Goal: Information Seeking & Learning: Learn about a topic

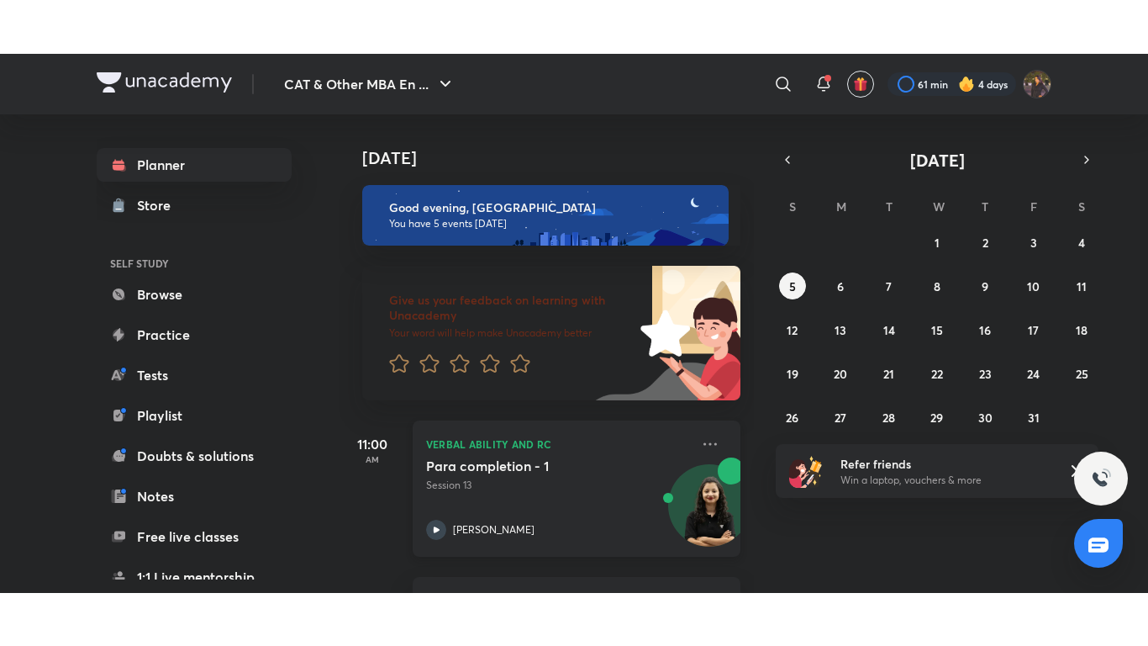
scroll to position [479, 0]
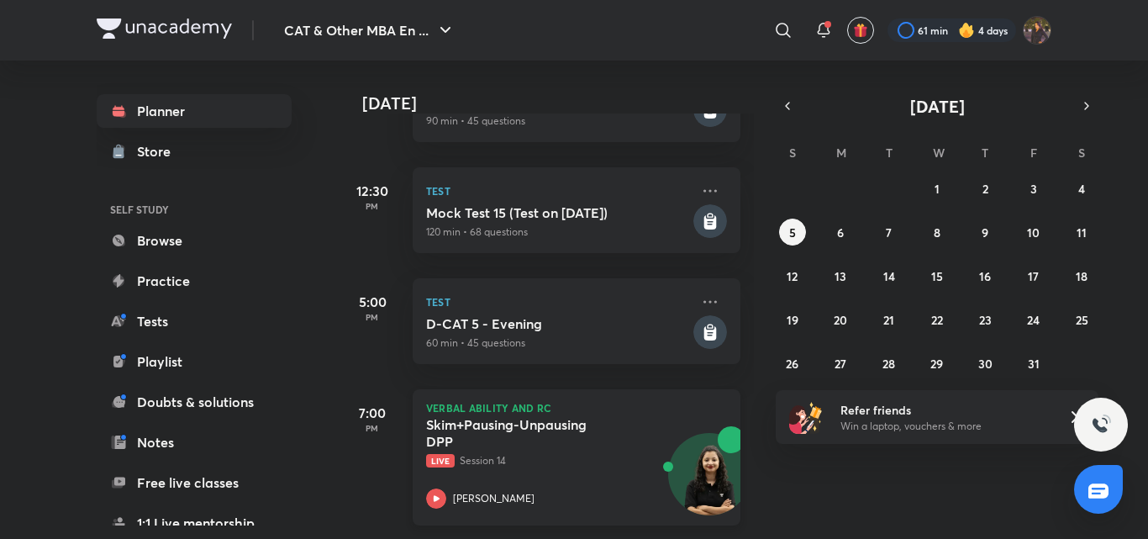
click at [588, 416] on h5 "Skim+Pausing-Unpausing DPP" at bounding box center [530, 433] width 209 height 34
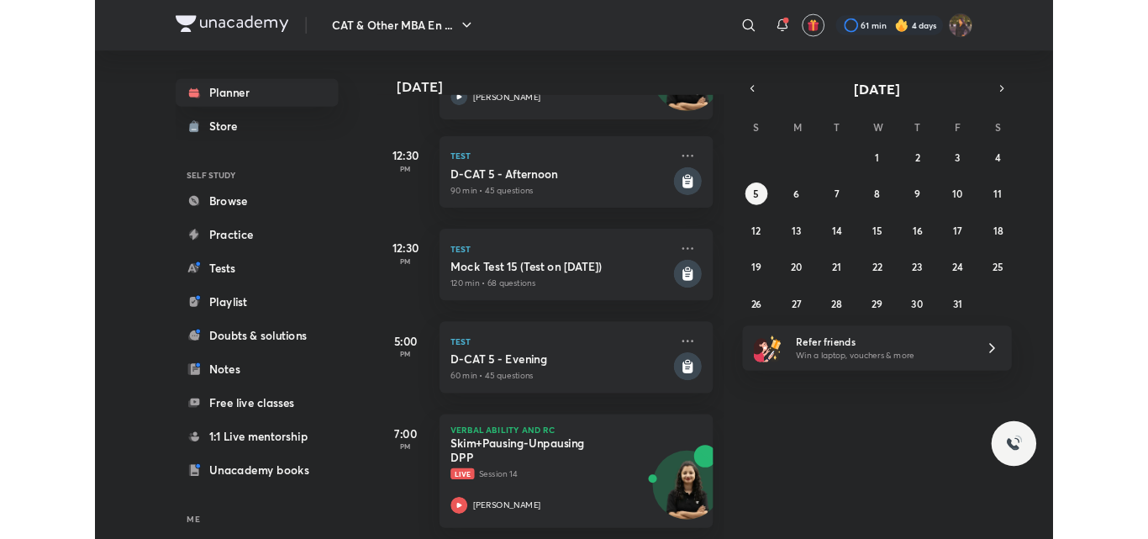
scroll to position [372, 0]
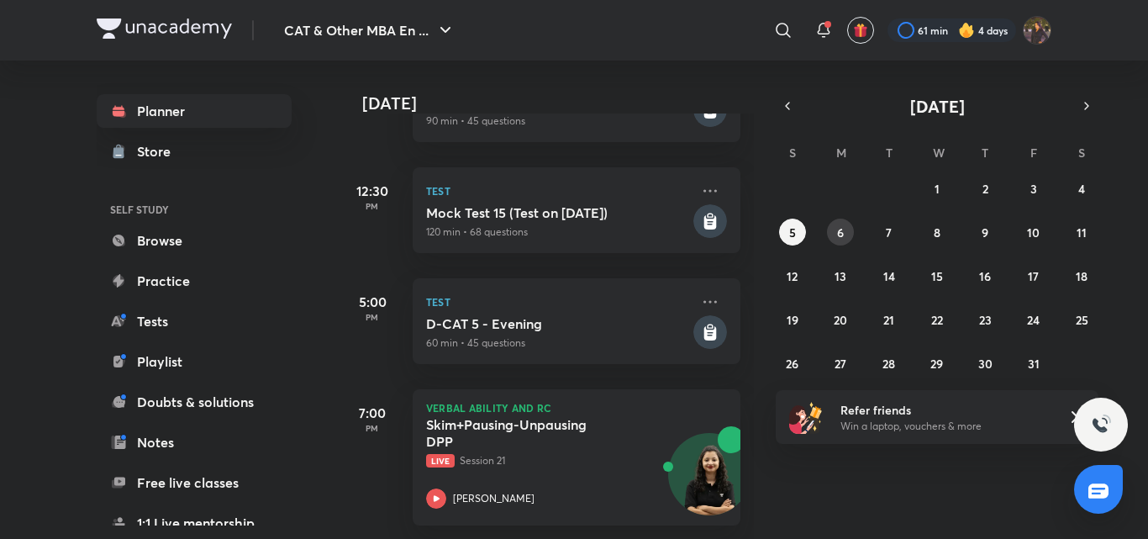
click at [840, 229] on abbr "6" at bounding box center [840, 232] width 7 height 16
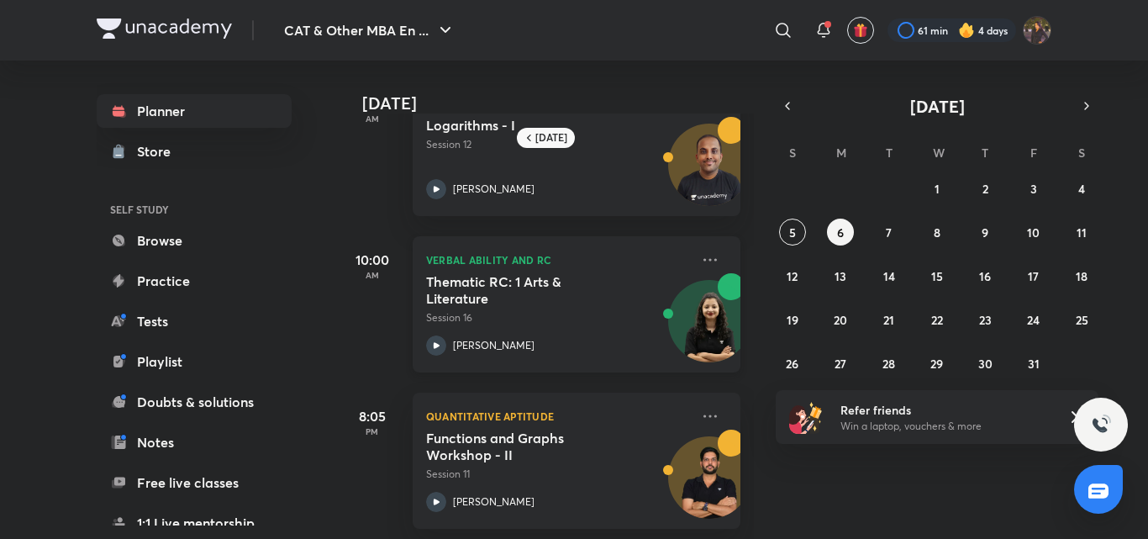
scroll to position [71, 0]
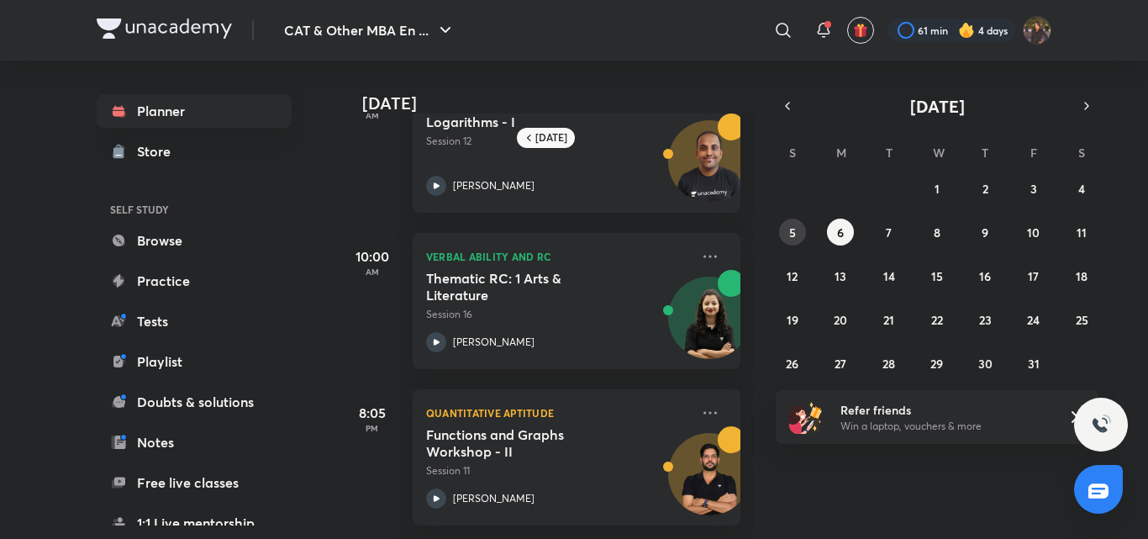
click at [790, 236] on abbr "5" at bounding box center [792, 232] width 7 height 16
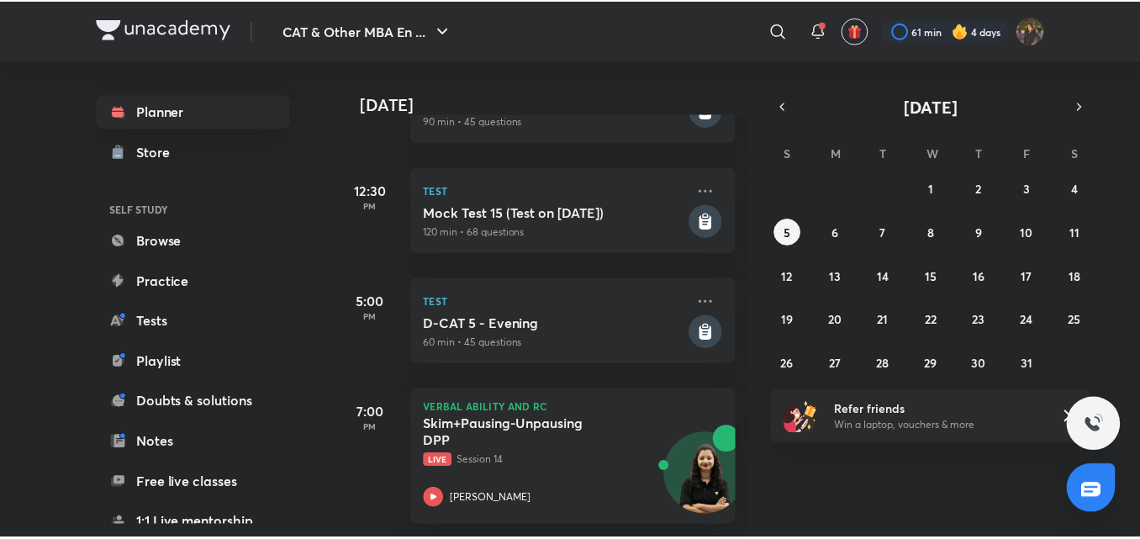
scroll to position [479, 0]
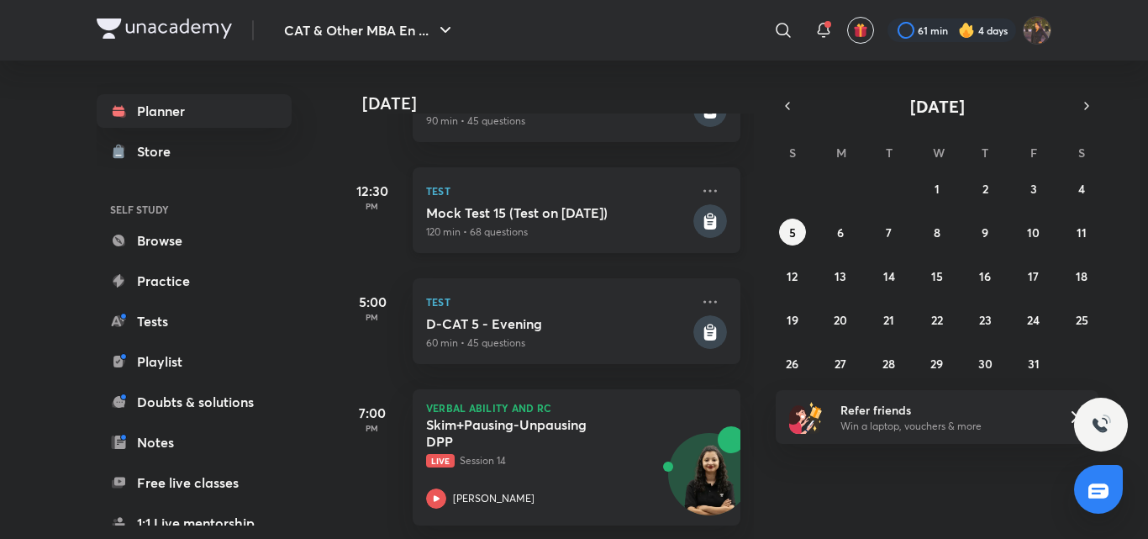
click at [603, 204] on h5 "Mock Test 15 (Test on 5.10.2025)" at bounding box center [558, 212] width 264 height 17
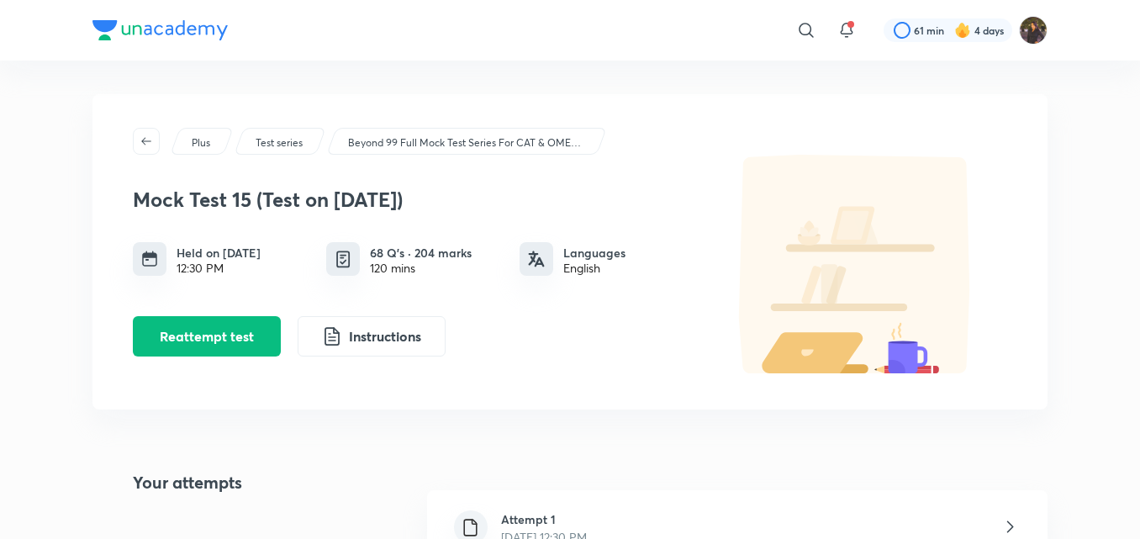
scroll to position [448, 0]
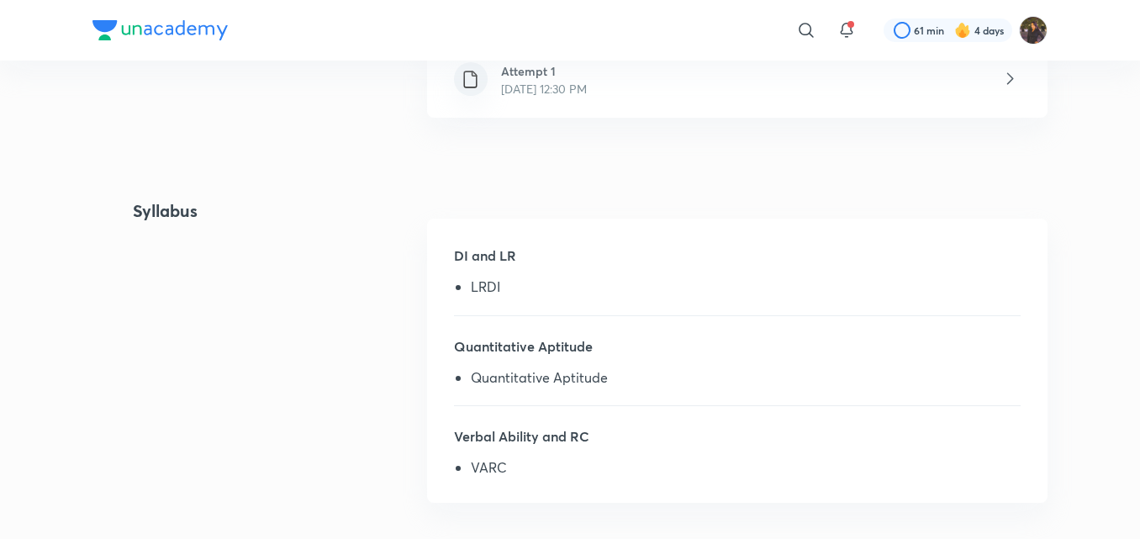
click at [553, 74] on h6 "Attempt 1" at bounding box center [544, 71] width 86 height 18
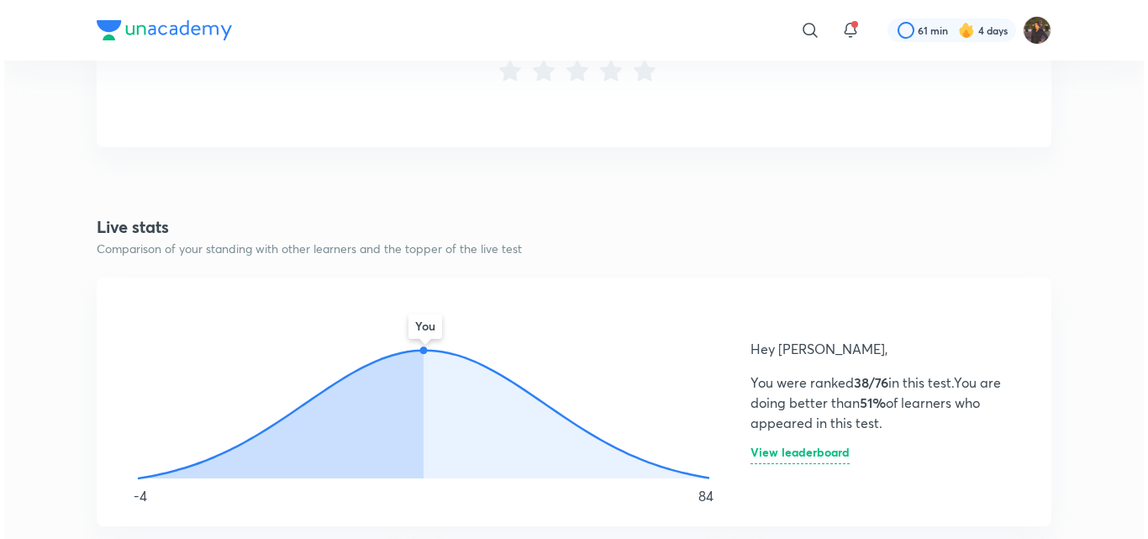
scroll to position [288, 0]
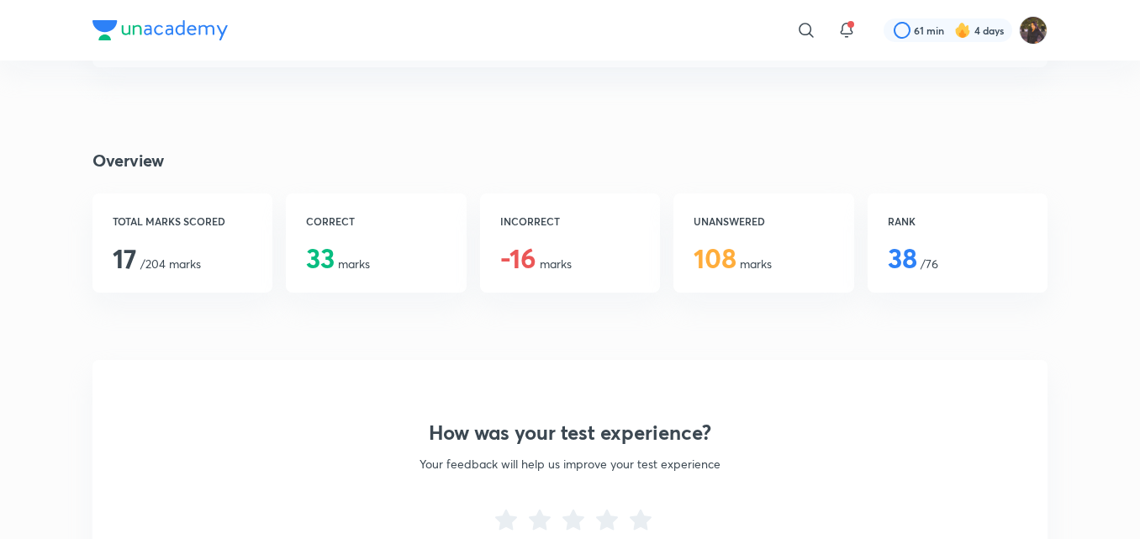
click at [928, 256] on span "38 /76" at bounding box center [913, 264] width 50 height 16
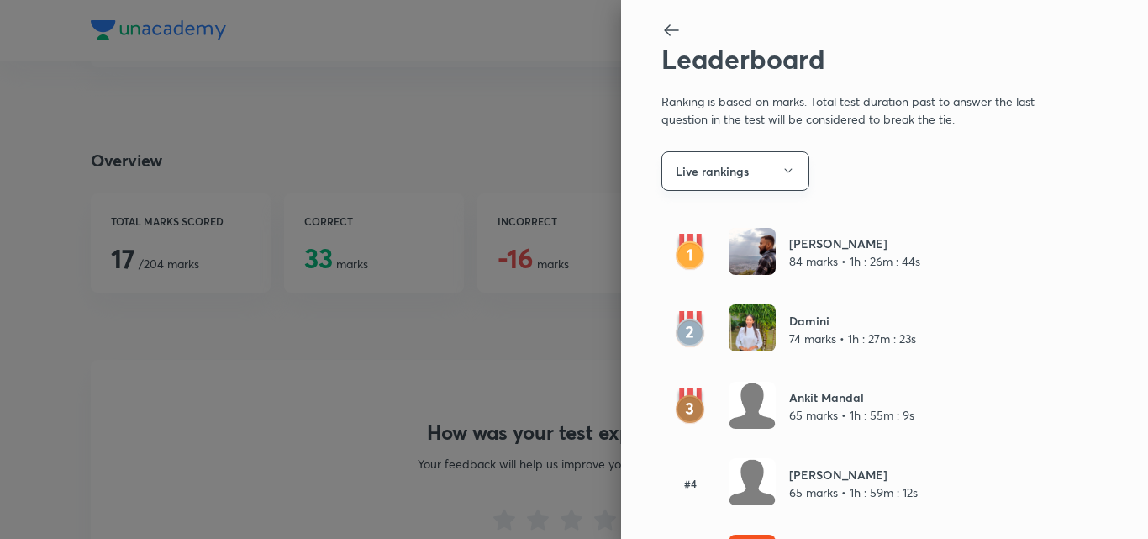
click at [762, 178] on button "Live rankings" at bounding box center [736, 171] width 148 height 40
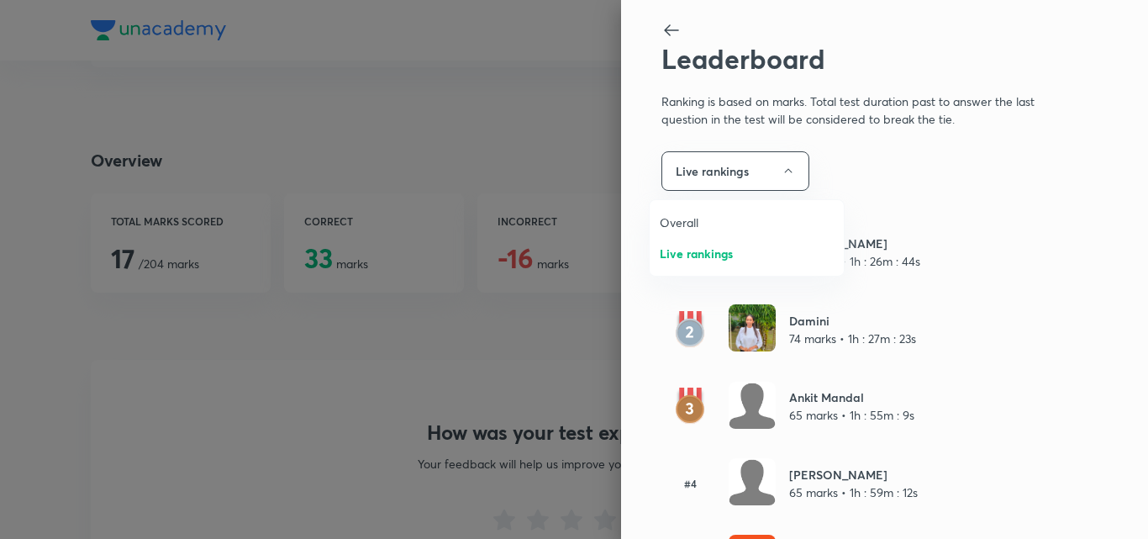
click at [741, 214] on span "Overall" at bounding box center [747, 223] width 174 height 18
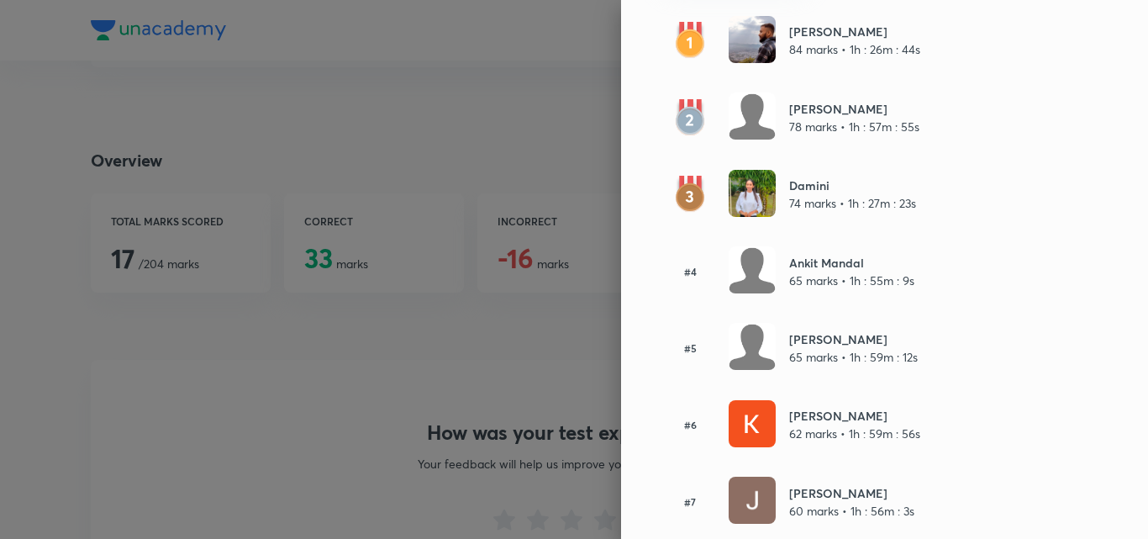
scroll to position [0, 0]
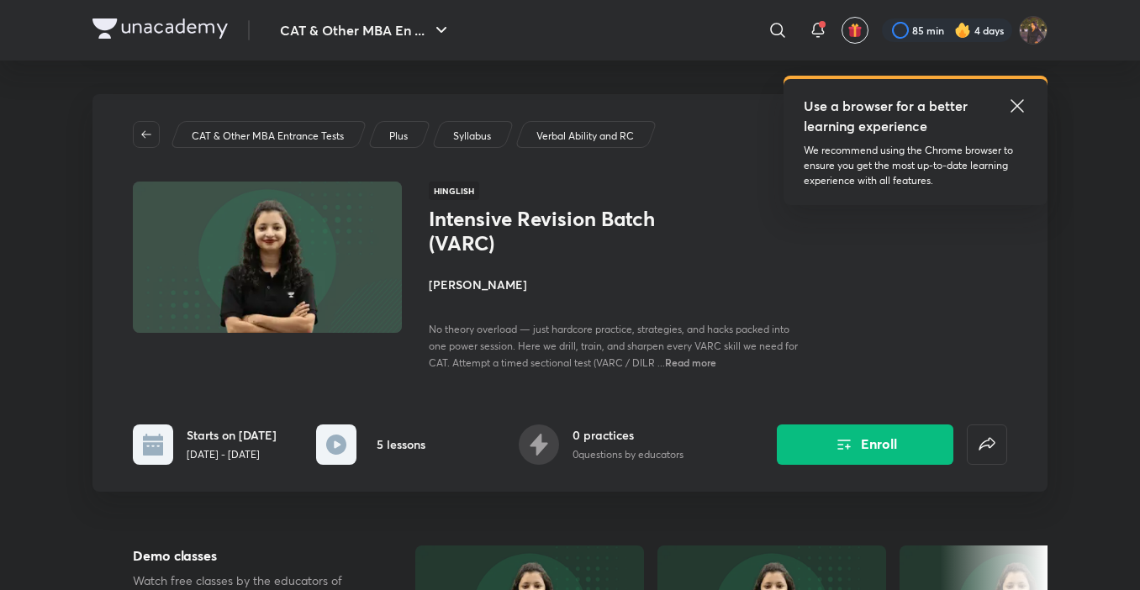
click at [873, 435] on button "Enroll" at bounding box center [865, 445] width 177 height 40
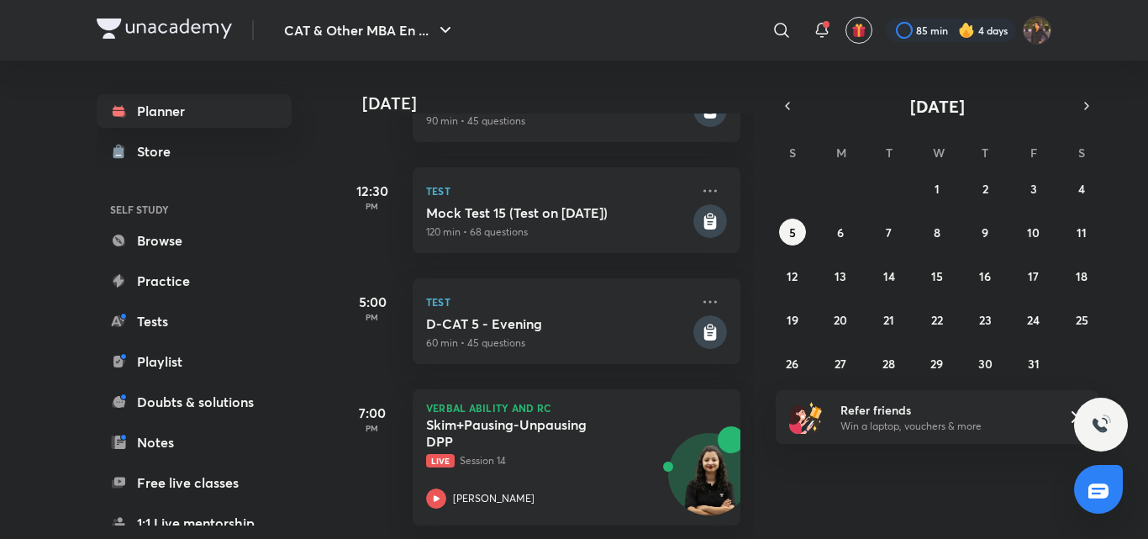
scroll to position [479, 0]
click at [989, 198] on button "2" at bounding box center [985, 188] width 27 height 27
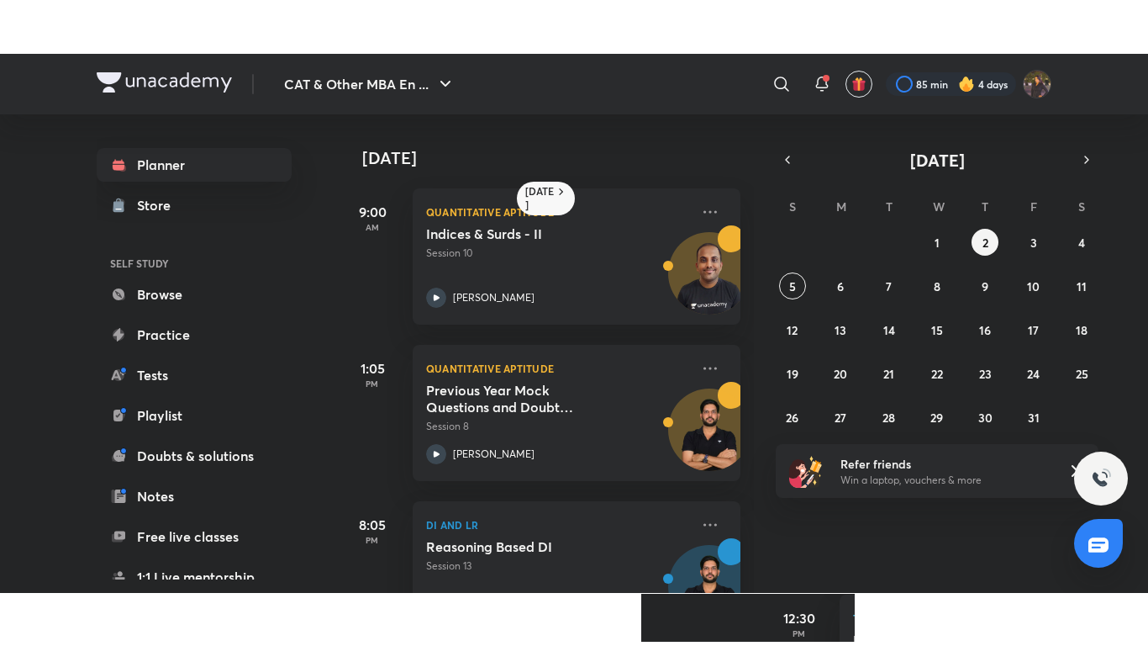
scroll to position [71, 0]
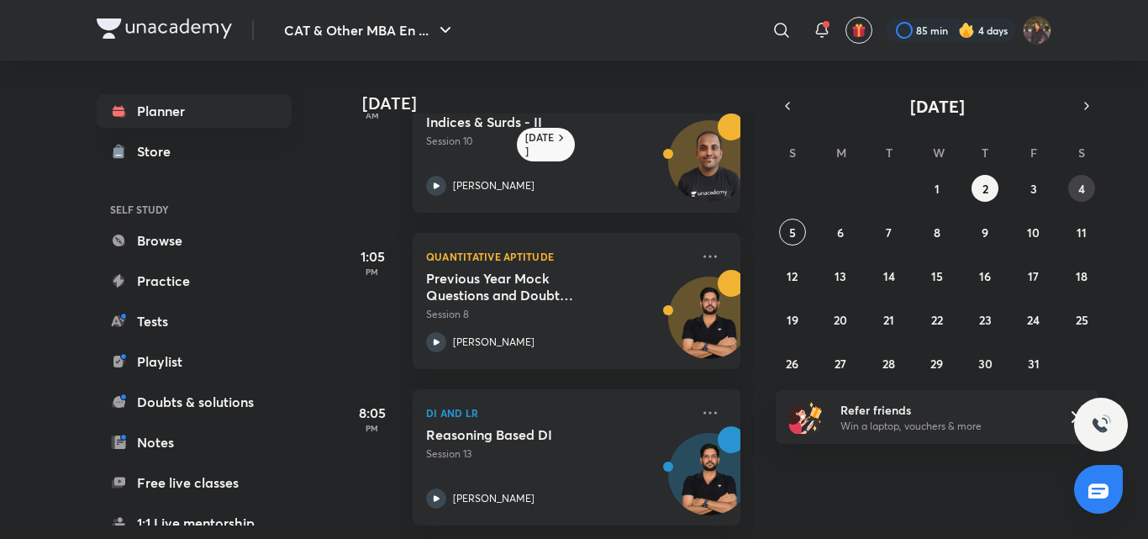
click at [1086, 194] on button "4" at bounding box center [1081, 188] width 27 height 27
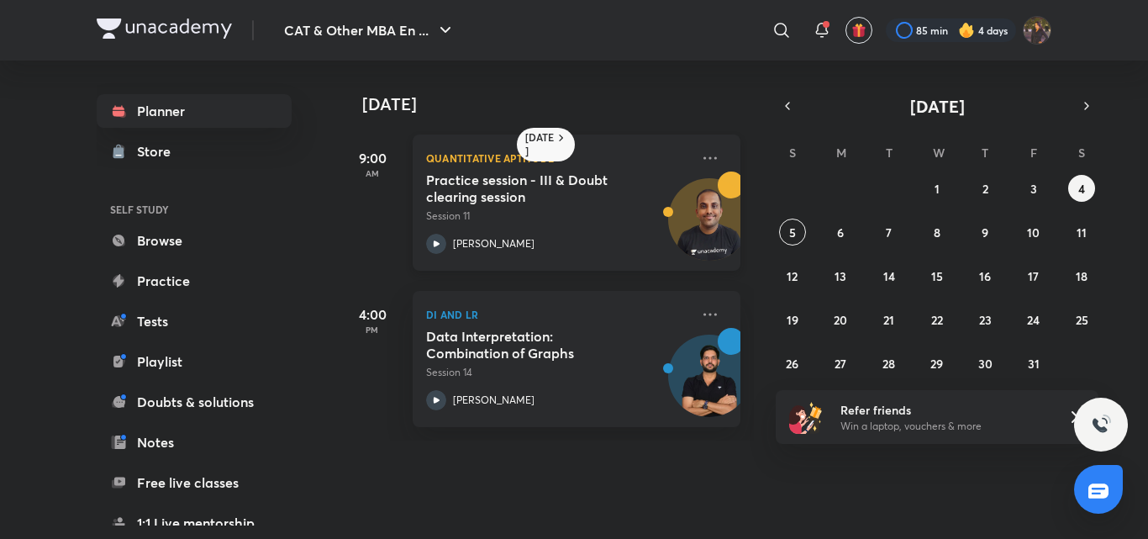
click at [634, 204] on h5 "Practice session - III & Doubt clearing session" at bounding box center [530, 188] width 209 height 34
